Goal: Book appointment/travel/reservation

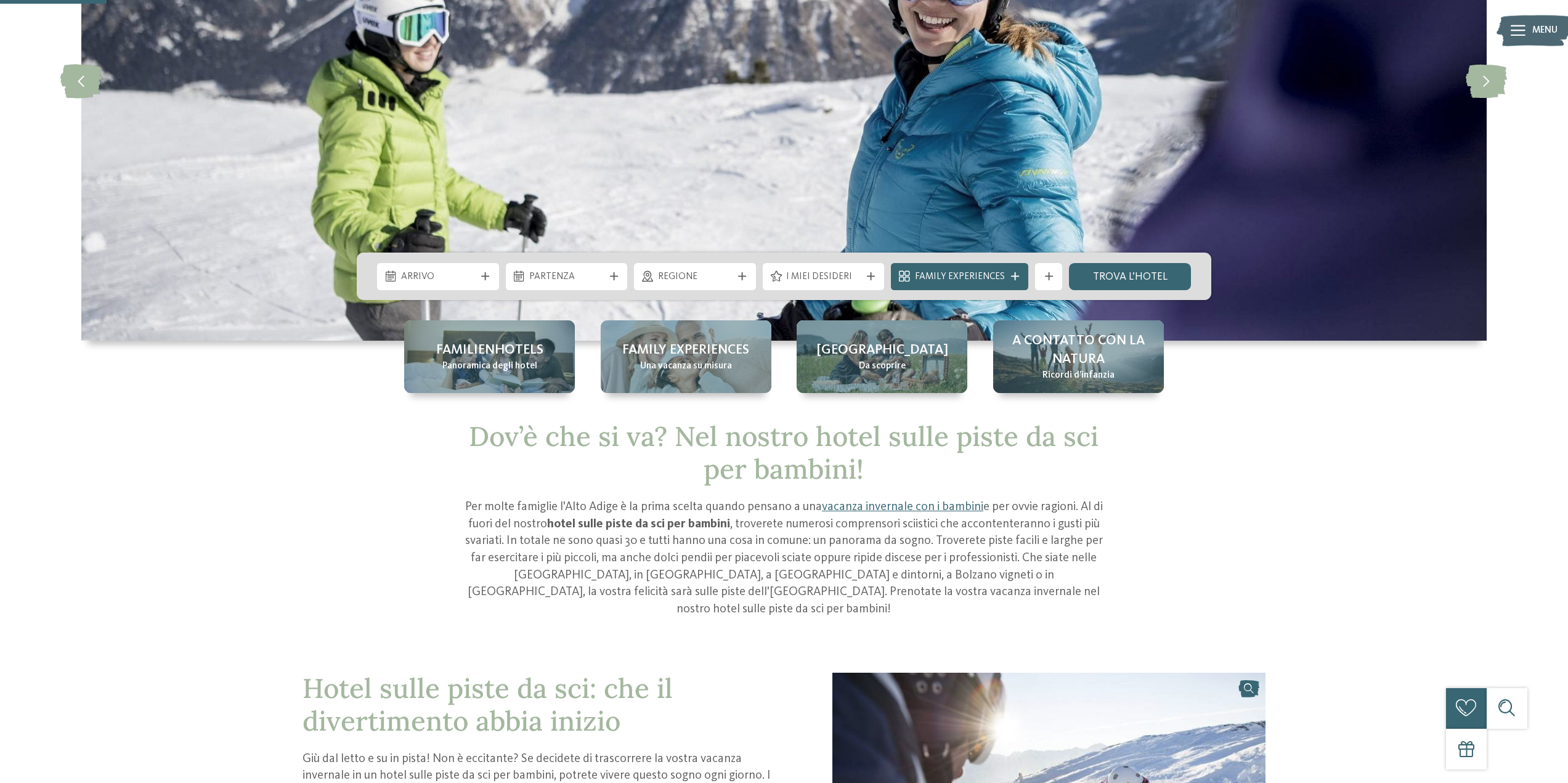
click at [447, 283] on span "Arrivo" at bounding box center [439, 277] width 74 height 14
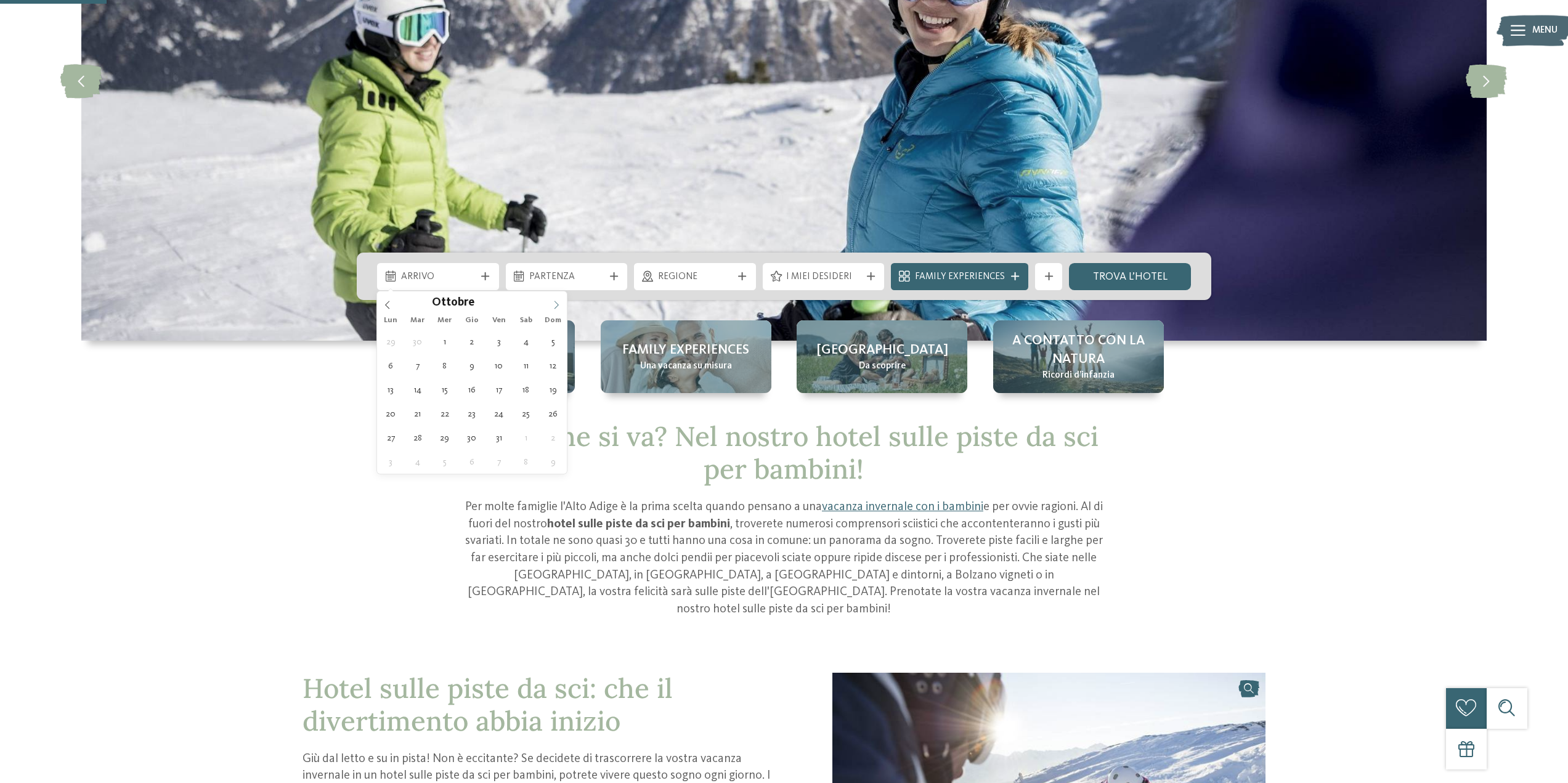
click at [552, 306] on icon at bounding box center [556, 305] width 9 height 9
type input "****"
click at [552, 306] on icon at bounding box center [556, 305] width 9 height 9
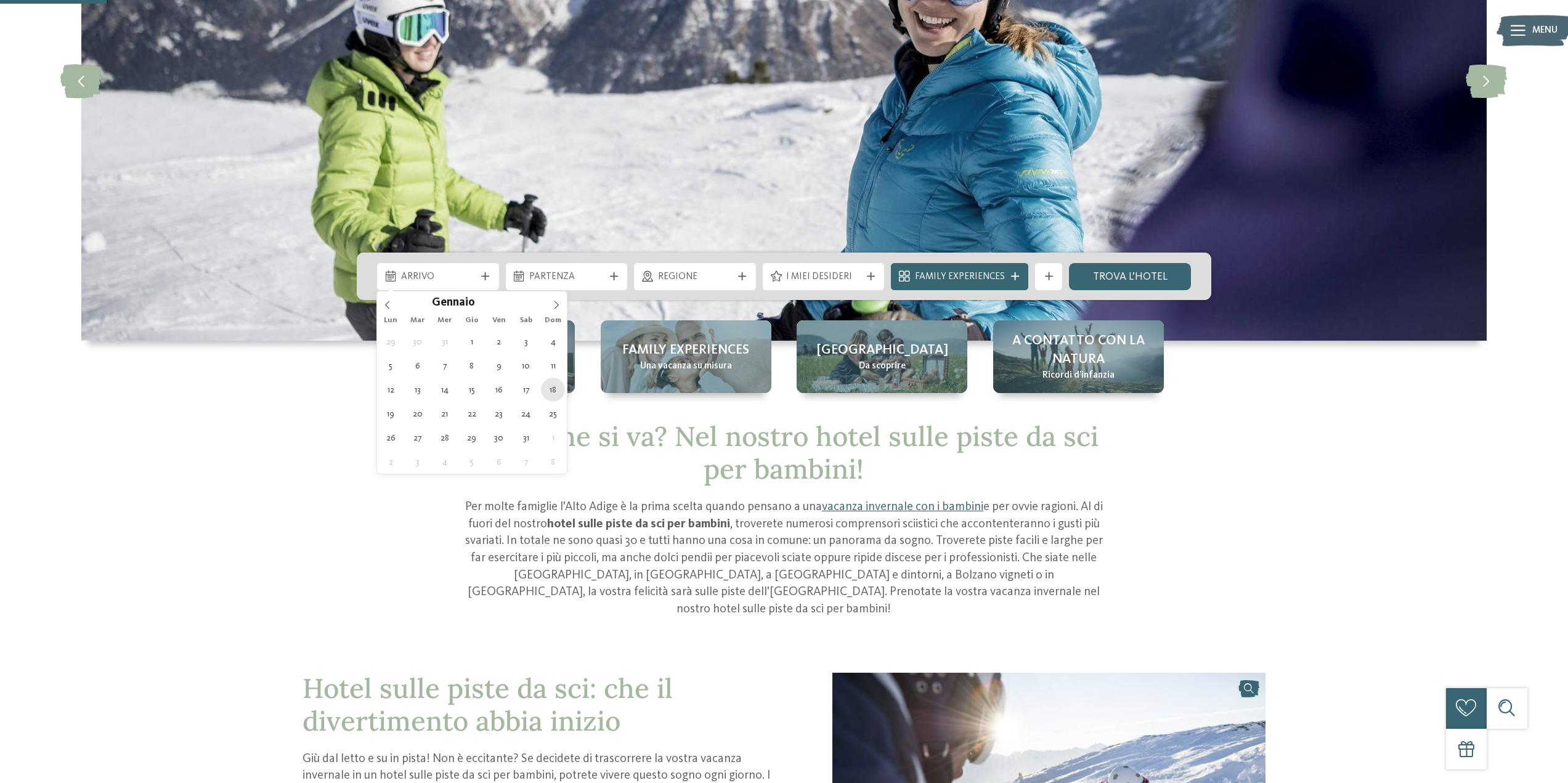
type div "[DATE]"
type input "****"
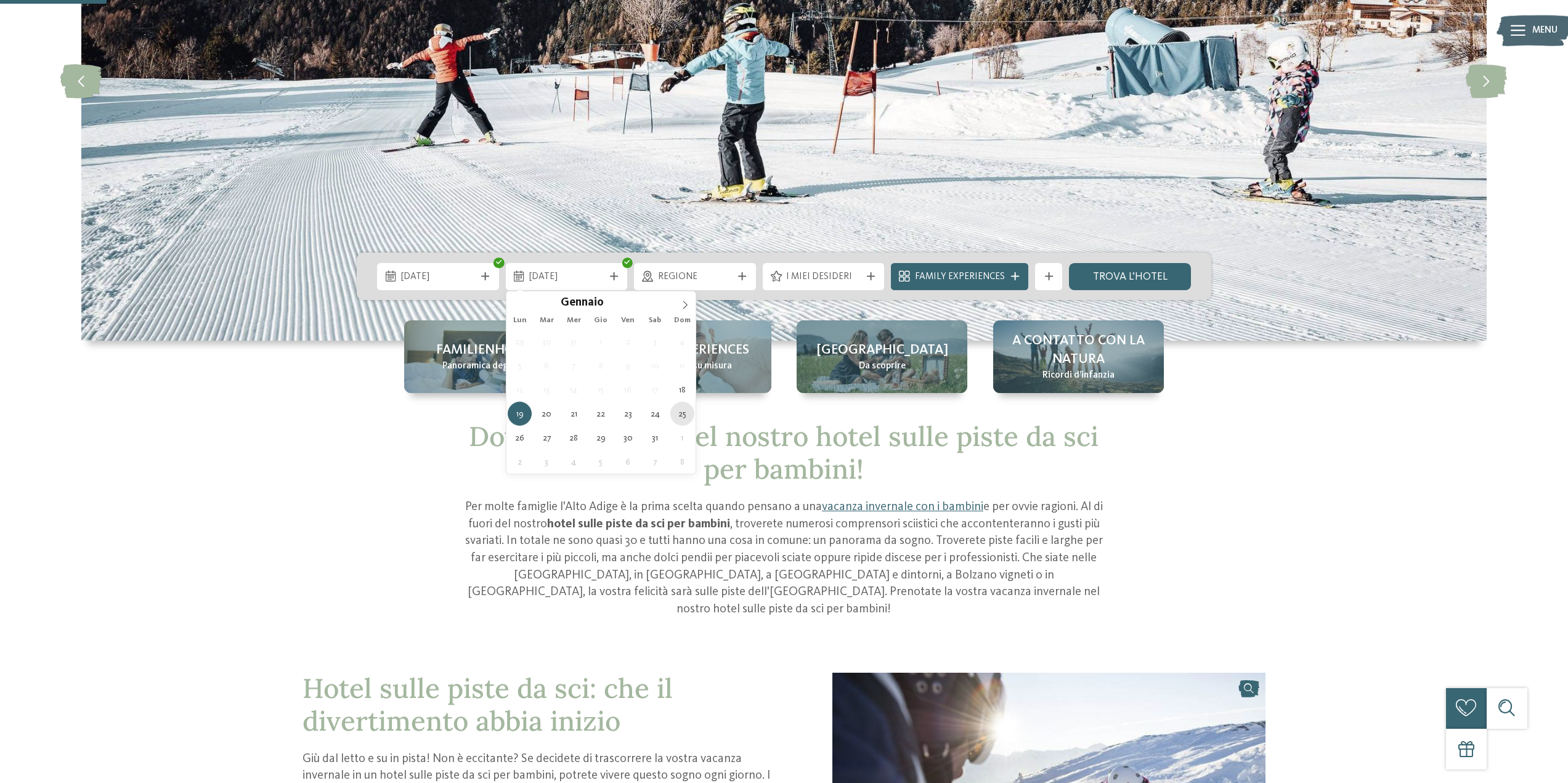
type div "[DATE]"
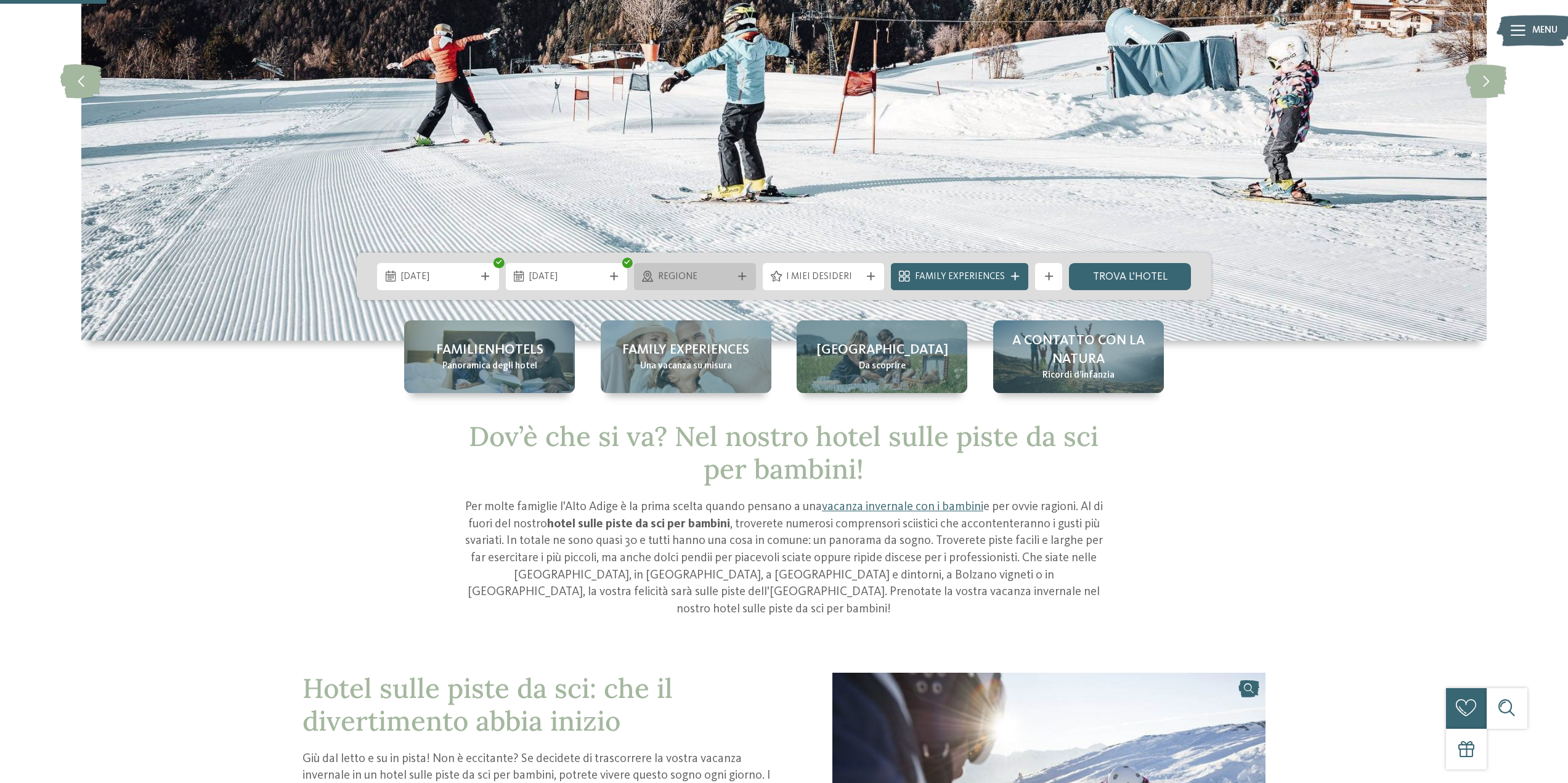
click at [698, 279] on span "Regione" at bounding box center [695, 277] width 74 height 14
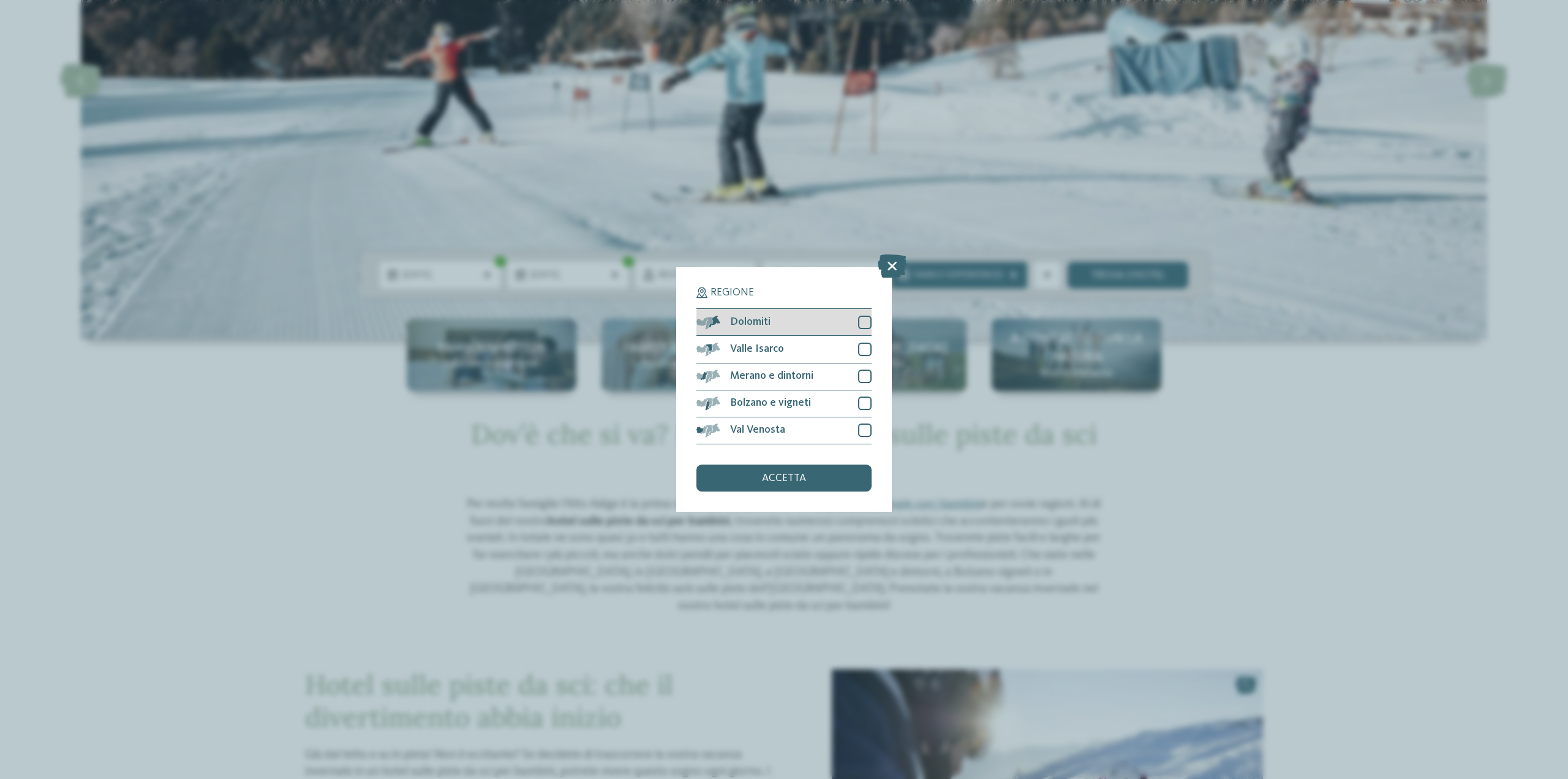
click at [866, 320] on div at bounding box center [865, 322] width 14 height 14
click at [802, 481] on span "accetta" at bounding box center [784, 478] width 44 height 11
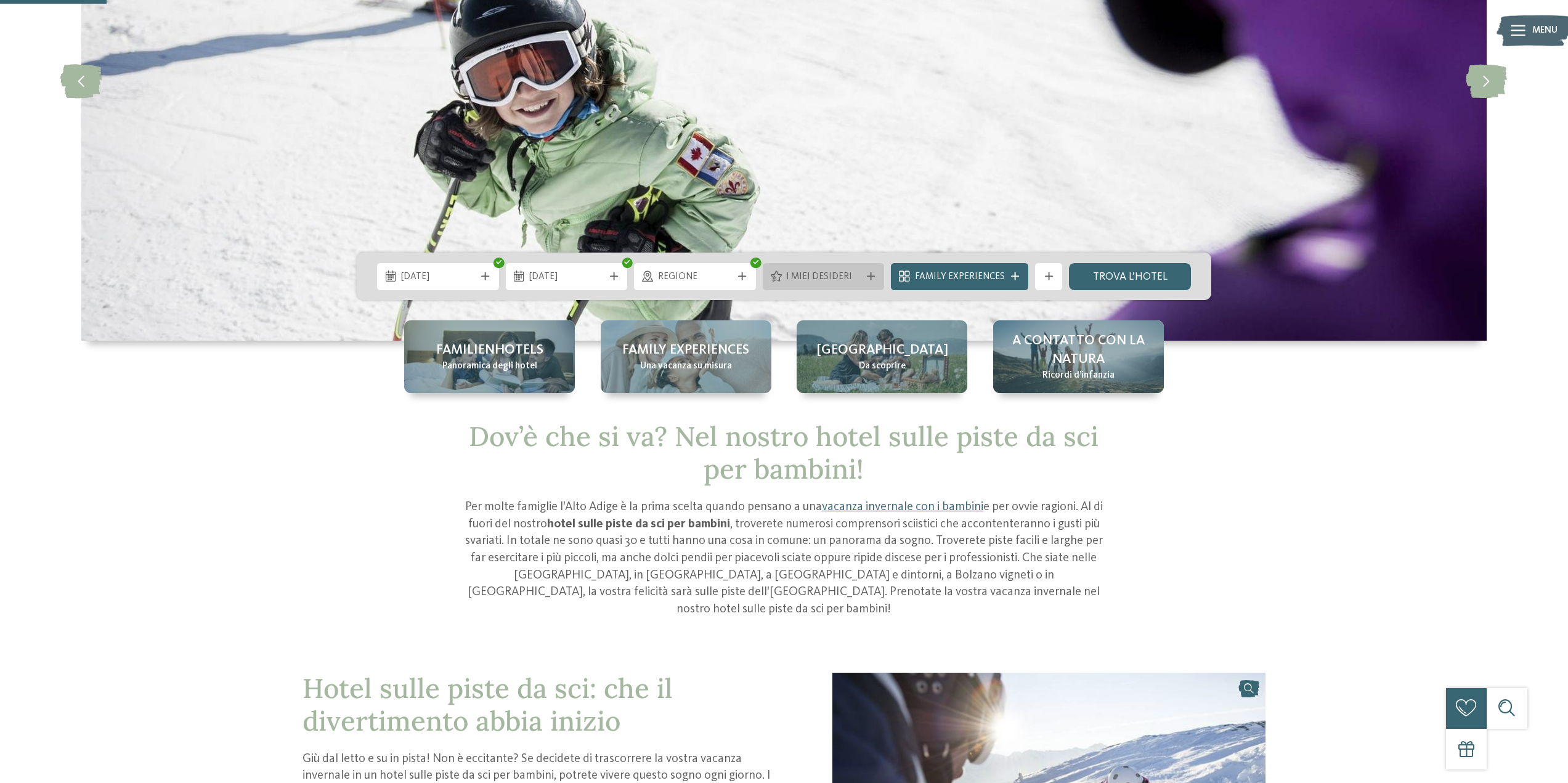
click at [846, 277] on span "I miei desideri" at bounding box center [823, 277] width 74 height 14
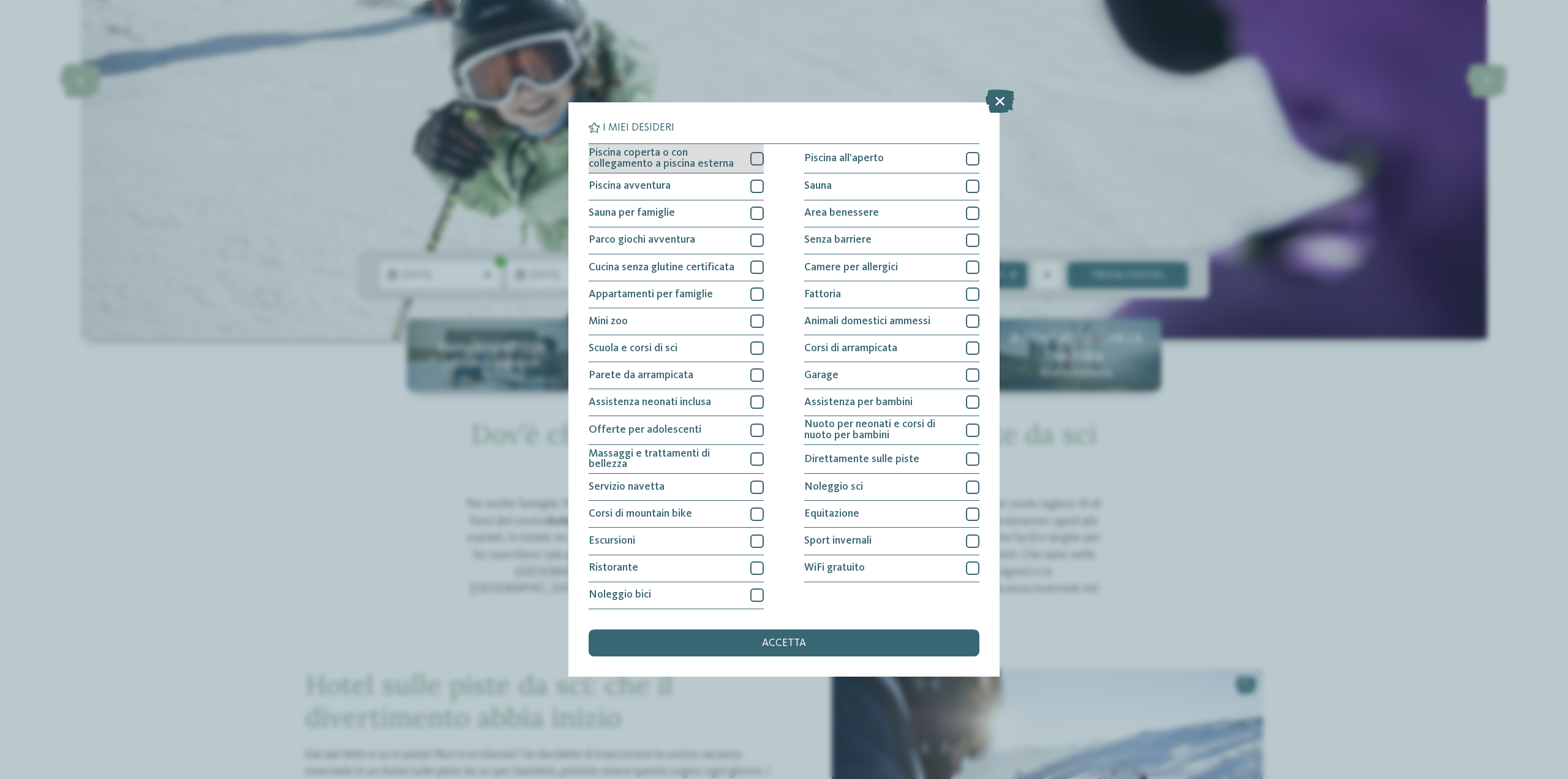
click at [758, 160] on div at bounding box center [757, 158] width 14 height 14
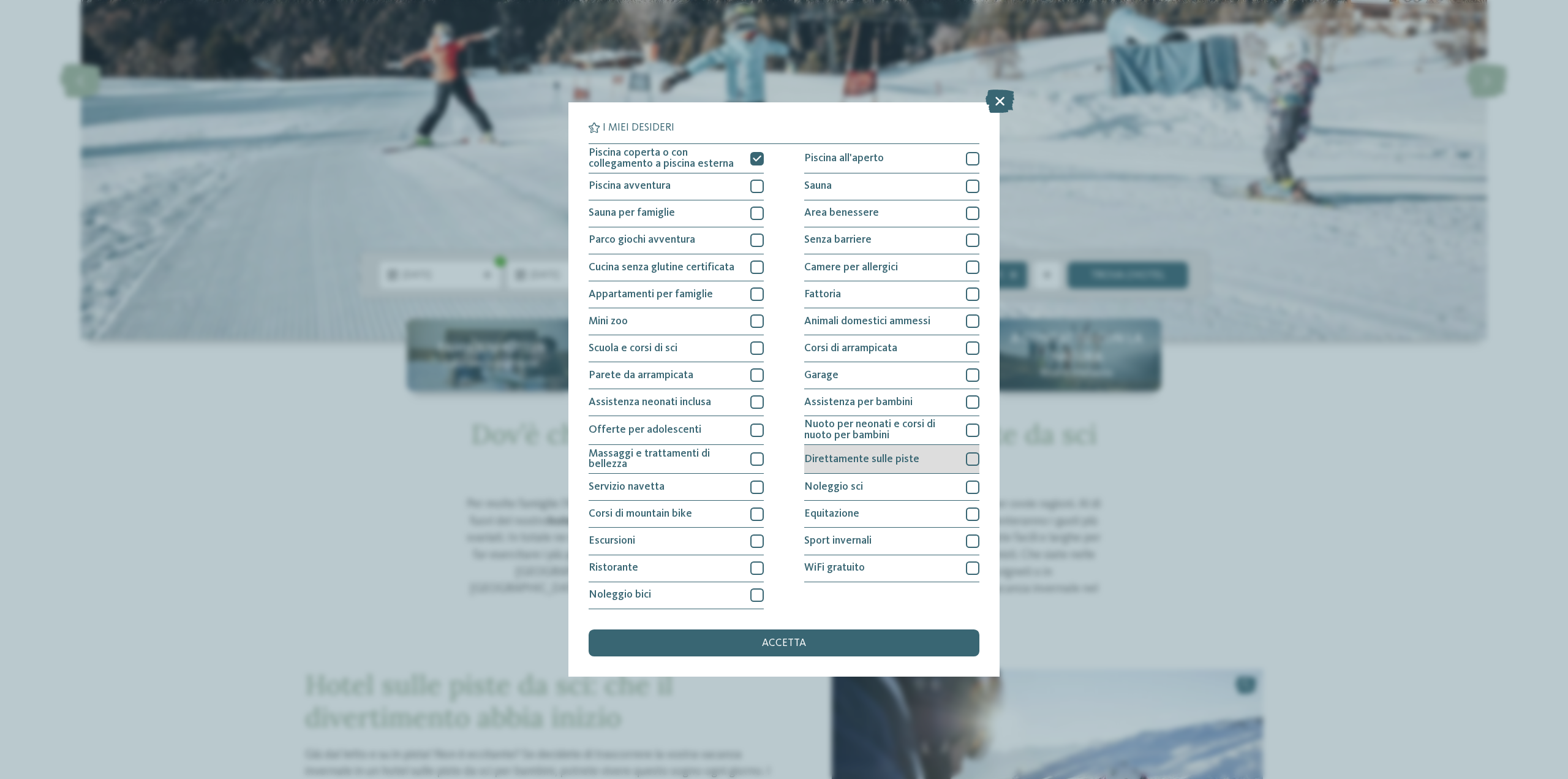
click at [909, 462] on span "Direttamente sulle piste" at bounding box center [862, 460] width 115 height 11
click at [861, 639] on div "accetta" at bounding box center [784, 643] width 391 height 27
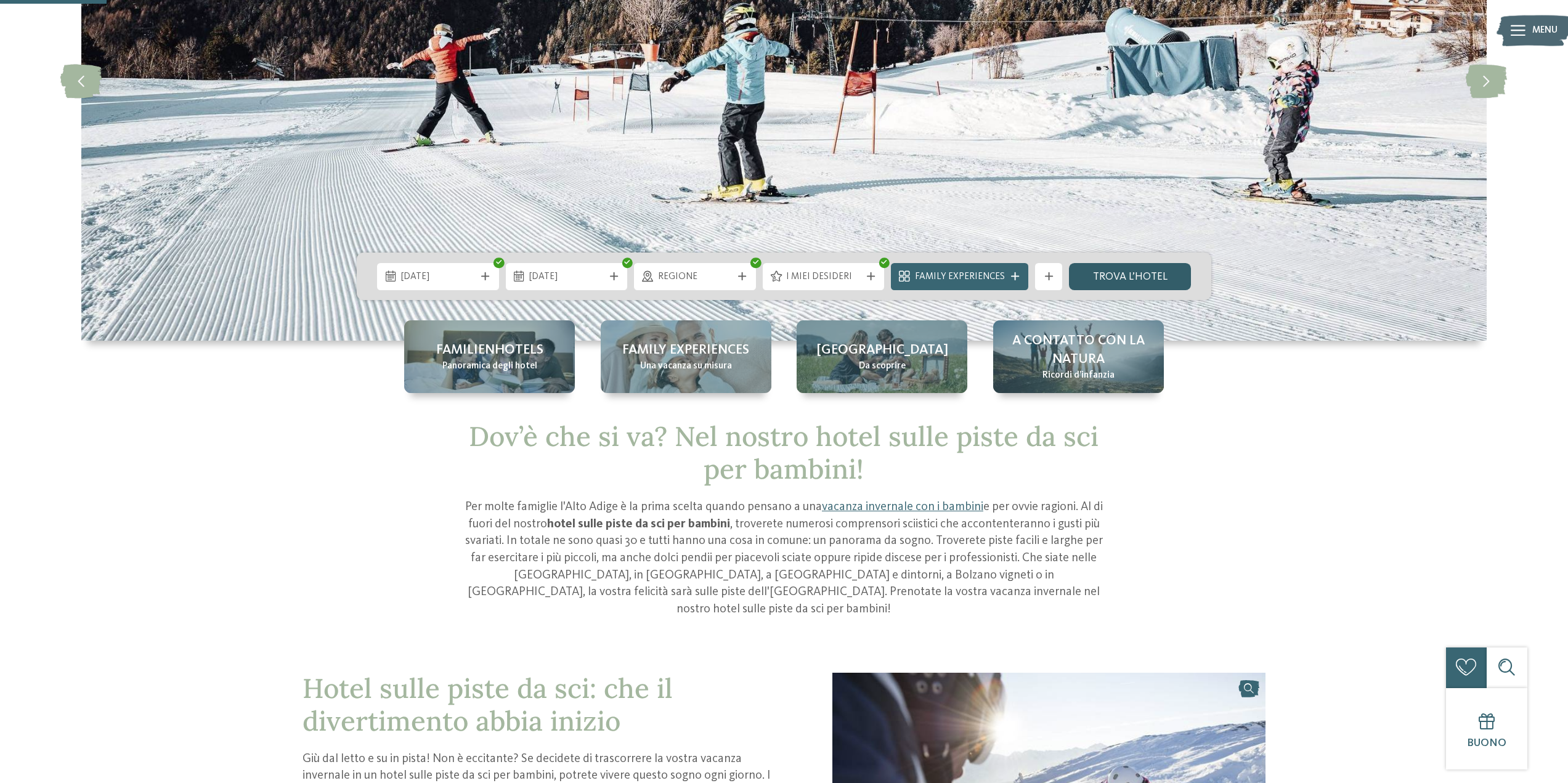
click at [1134, 282] on link "trova l’hotel" at bounding box center [1129, 276] width 122 height 27
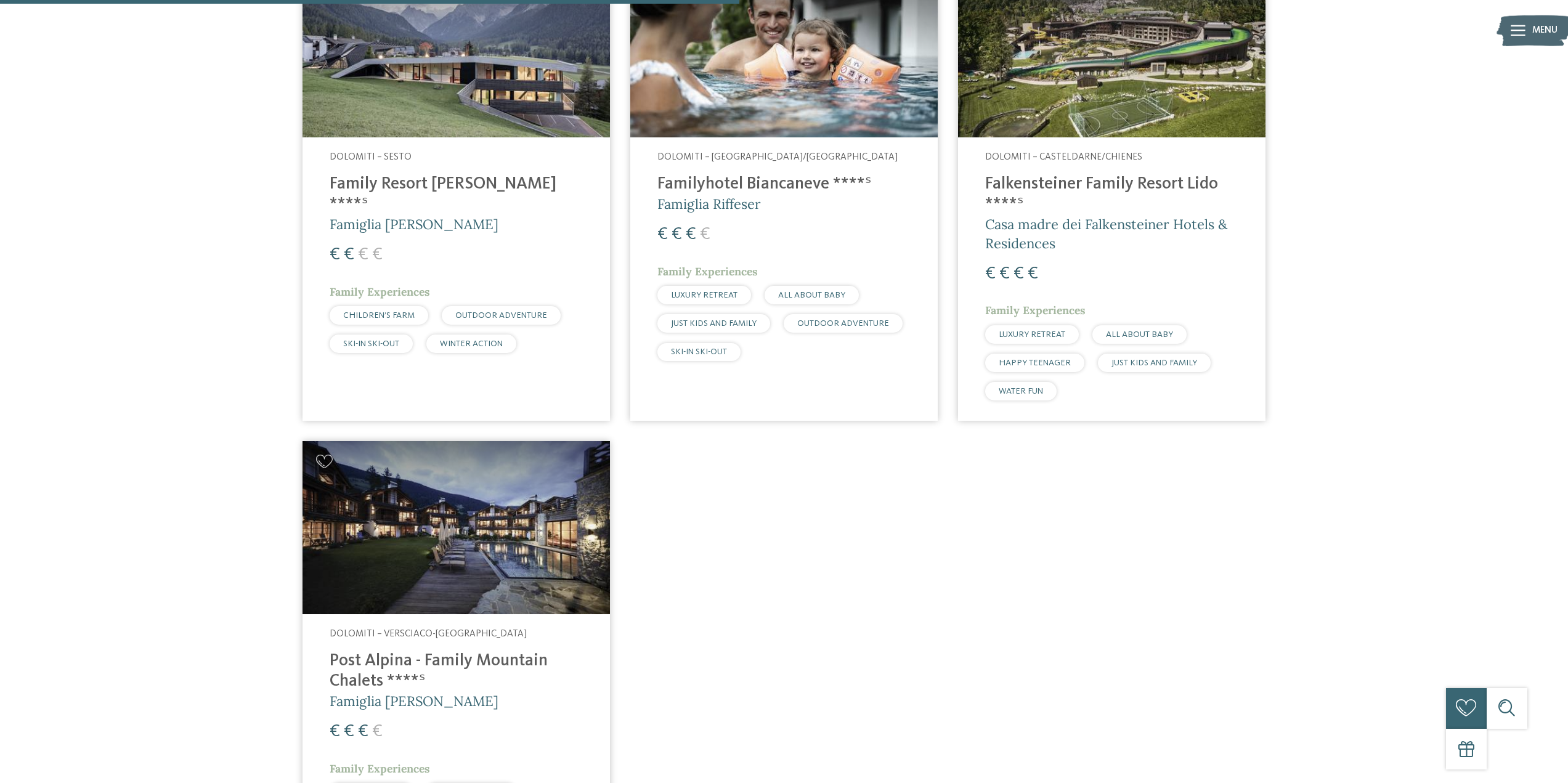
scroll to position [504, 0]
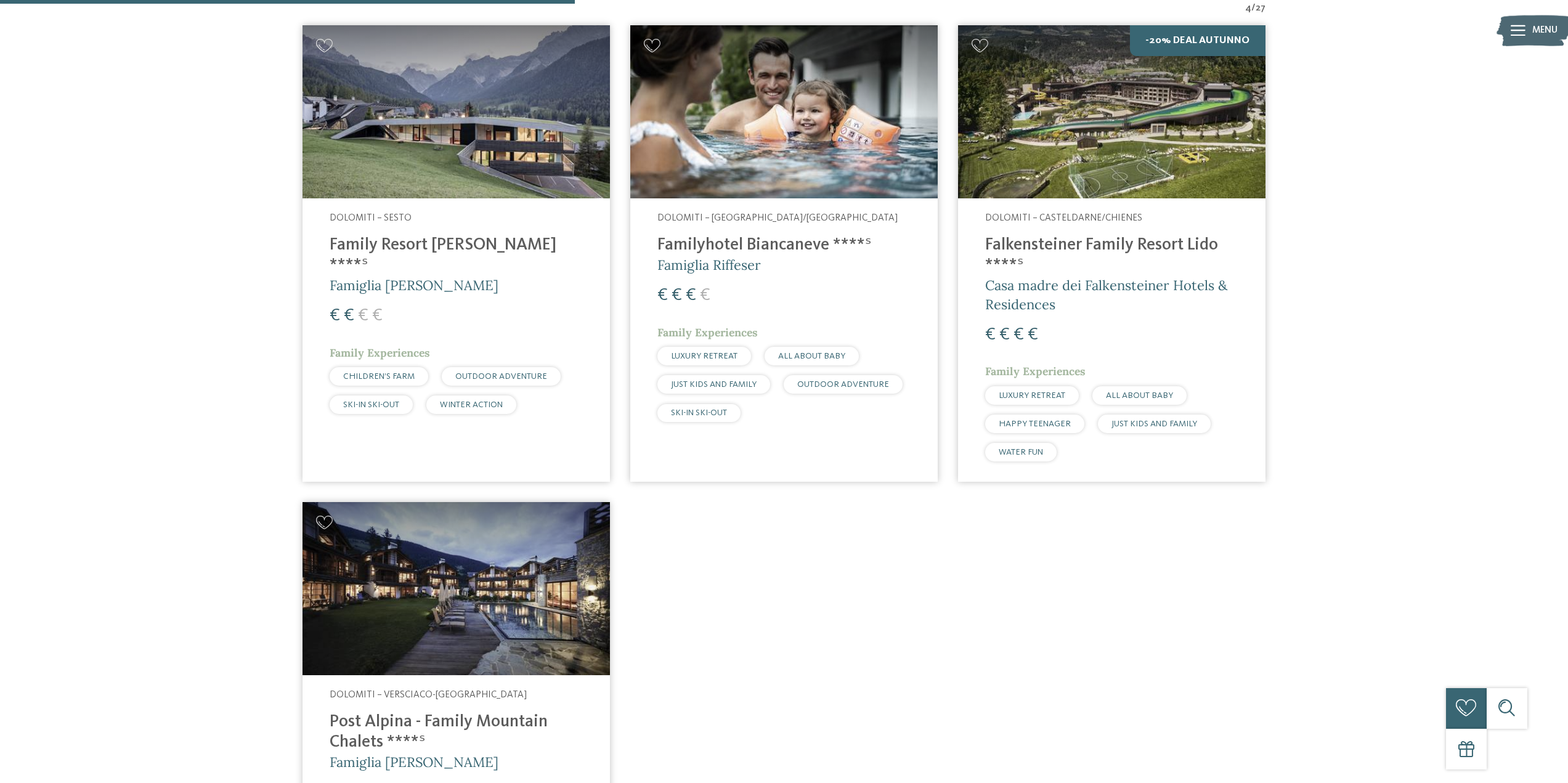
click at [423, 250] on h4 "Family Resort [PERSON_NAME] ****ˢ" at bounding box center [456, 256] width 253 height 41
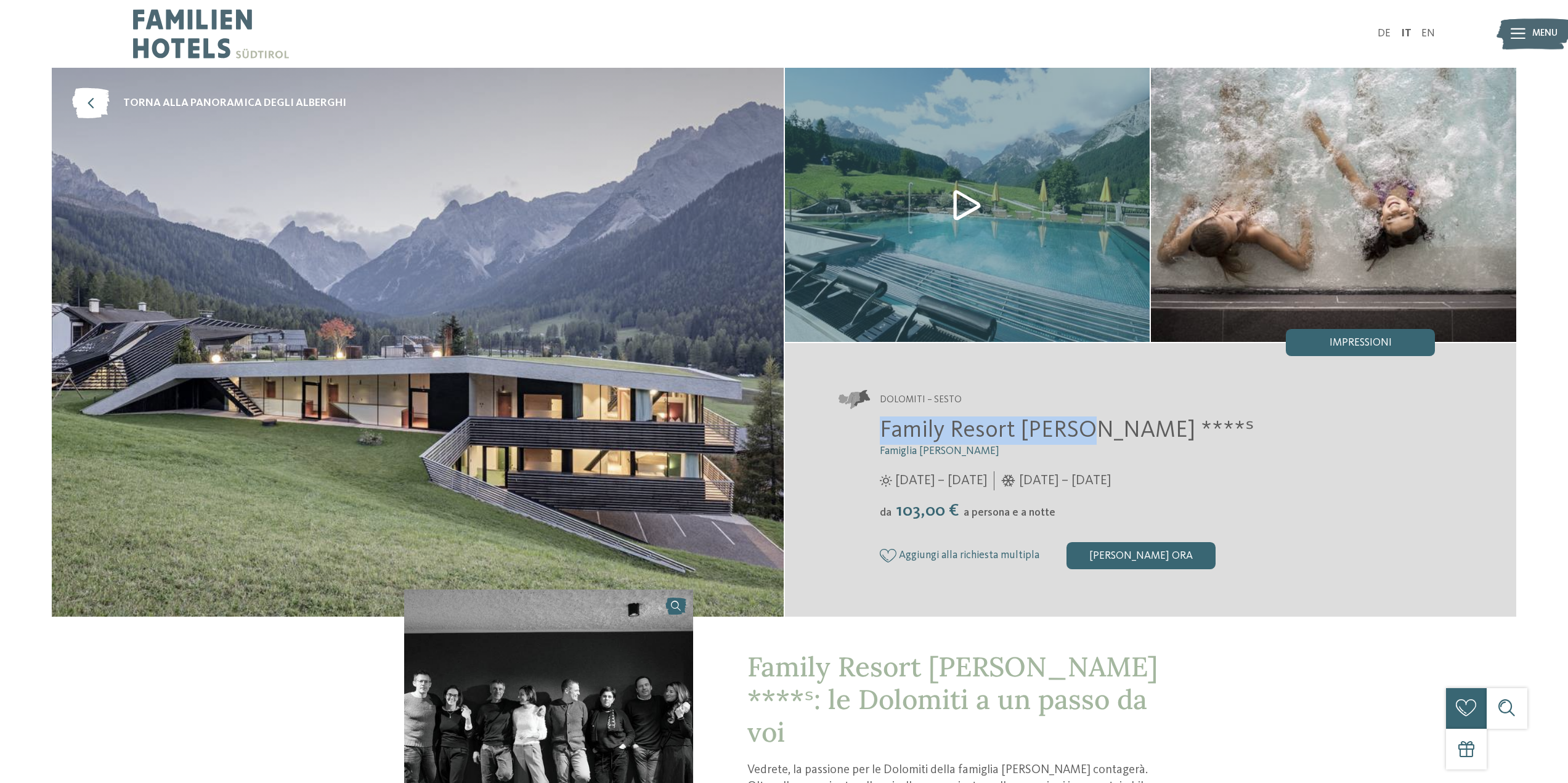
drag, startPoint x: 879, startPoint y: 433, endPoint x: 1078, endPoint y: 433, distance: 199.0
click at [1078, 433] on span "Family Resort [PERSON_NAME] ****ˢ" at bounding box center [1067, 431] width 374 height 23
copy span "Family Resort Rainer"
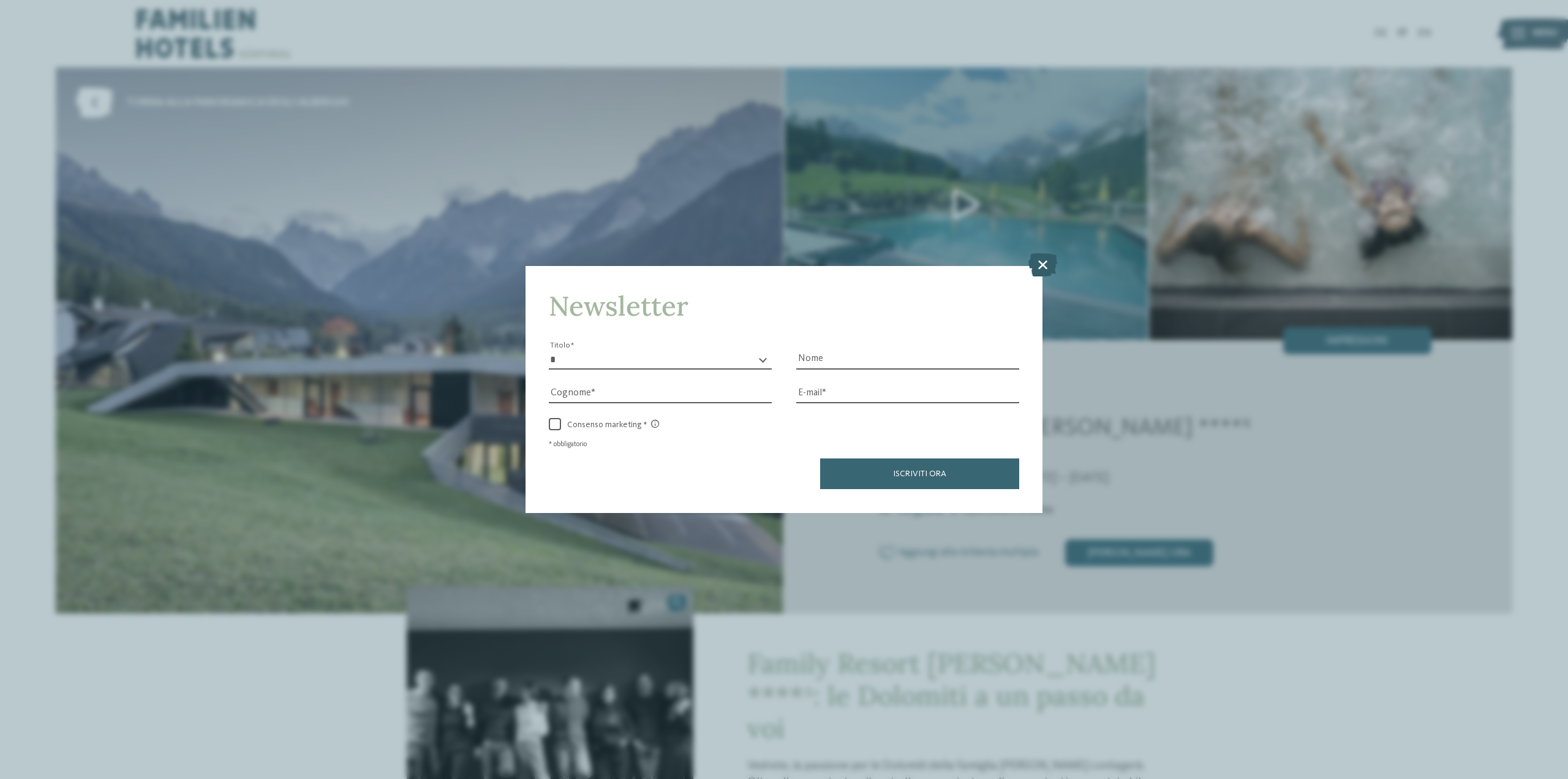
click at [1038, 264] on icon at bounding box center [1043, 265] width 29 height 23
